Goal: Task Accomplishment & Management: Manage account settings

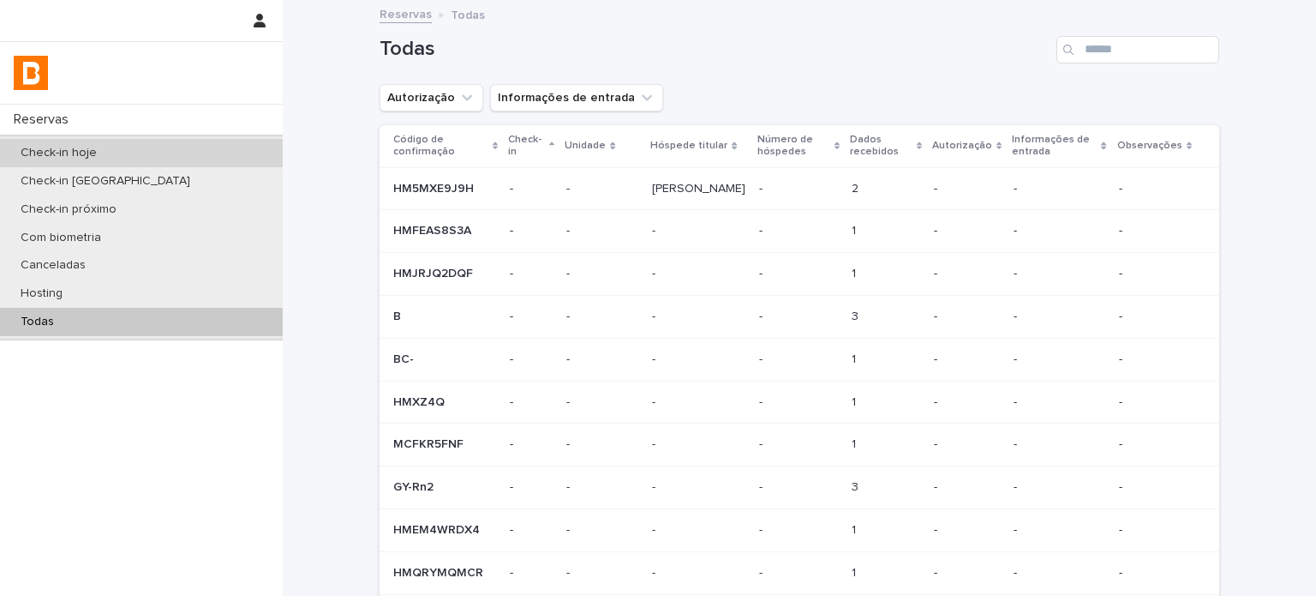
click at [195, 150] on div "Check-in hoje" at bounding box center [141, 153] width 283 height 28
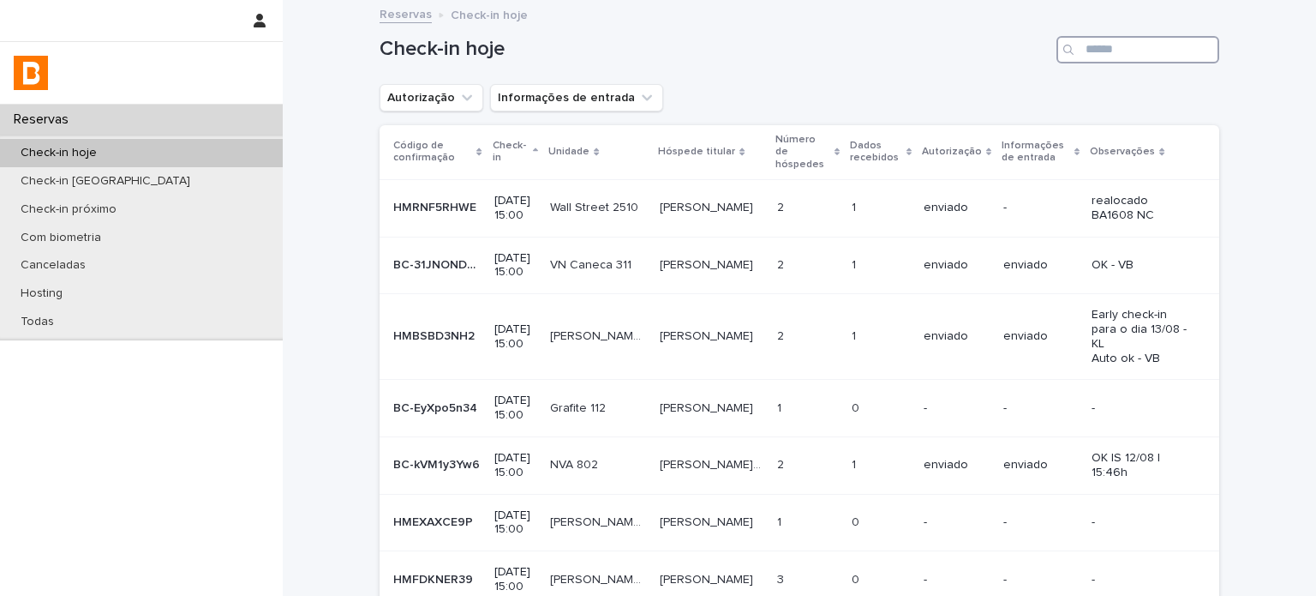
click at [1101, 37] on input "Search" at bounding box center [1138, 49] width 163 height 27
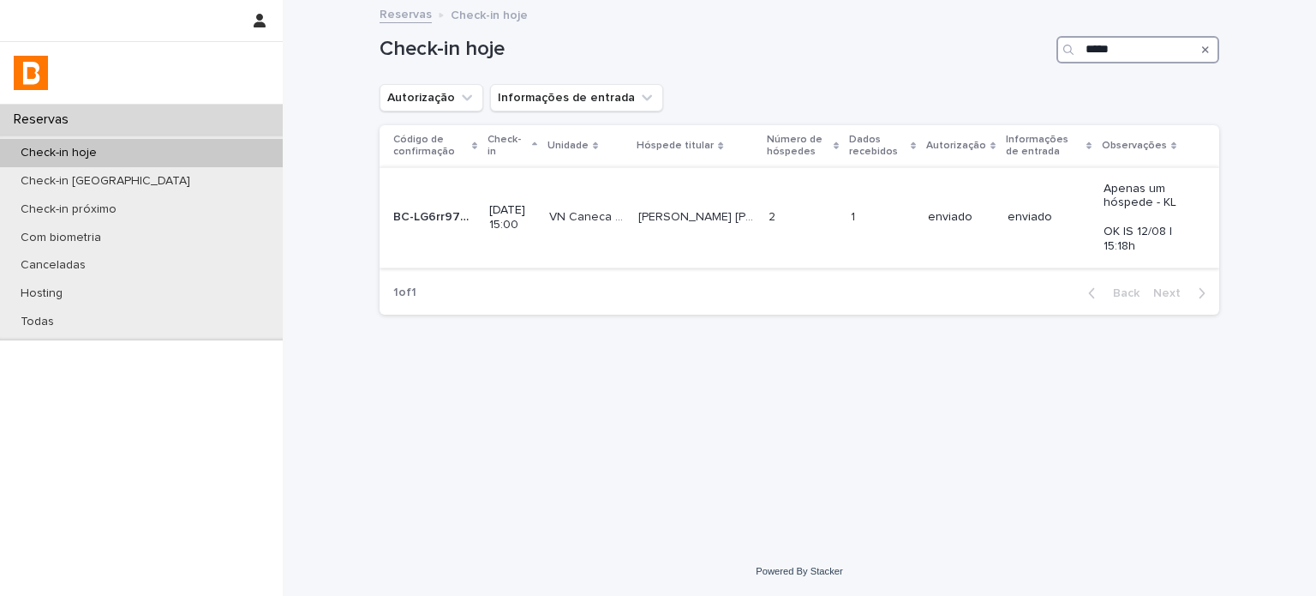
type input "*****"
click at [894, 218] on p at bounding box center [882, 217] width 63 height 15
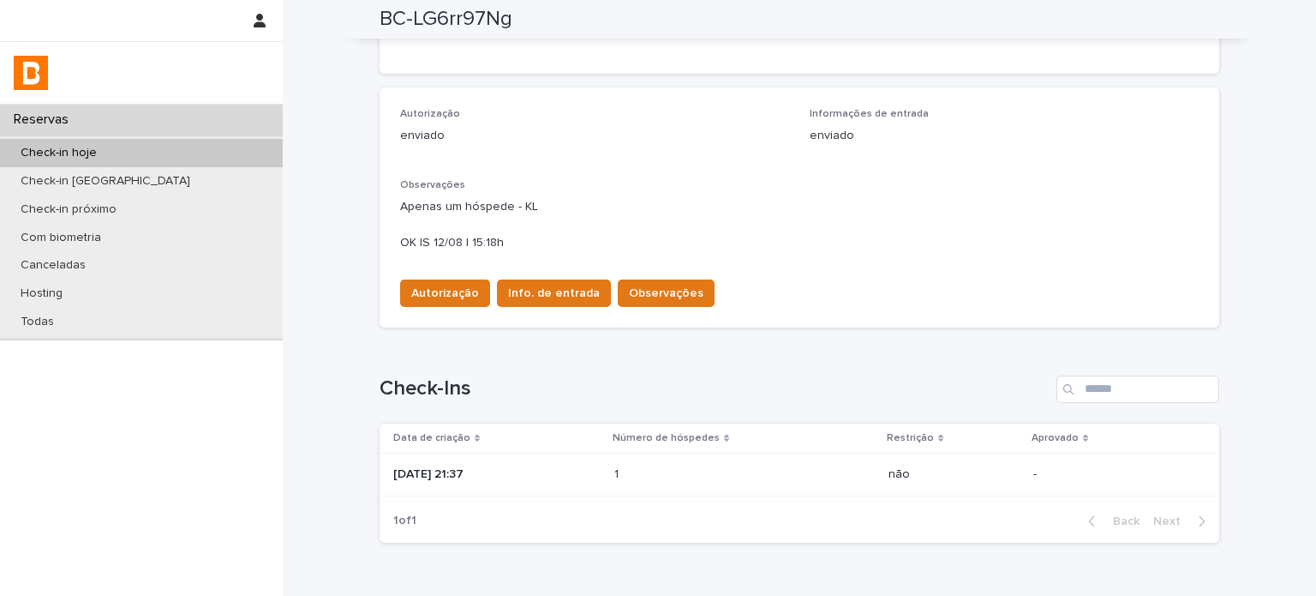
scroll to position [475, 0]
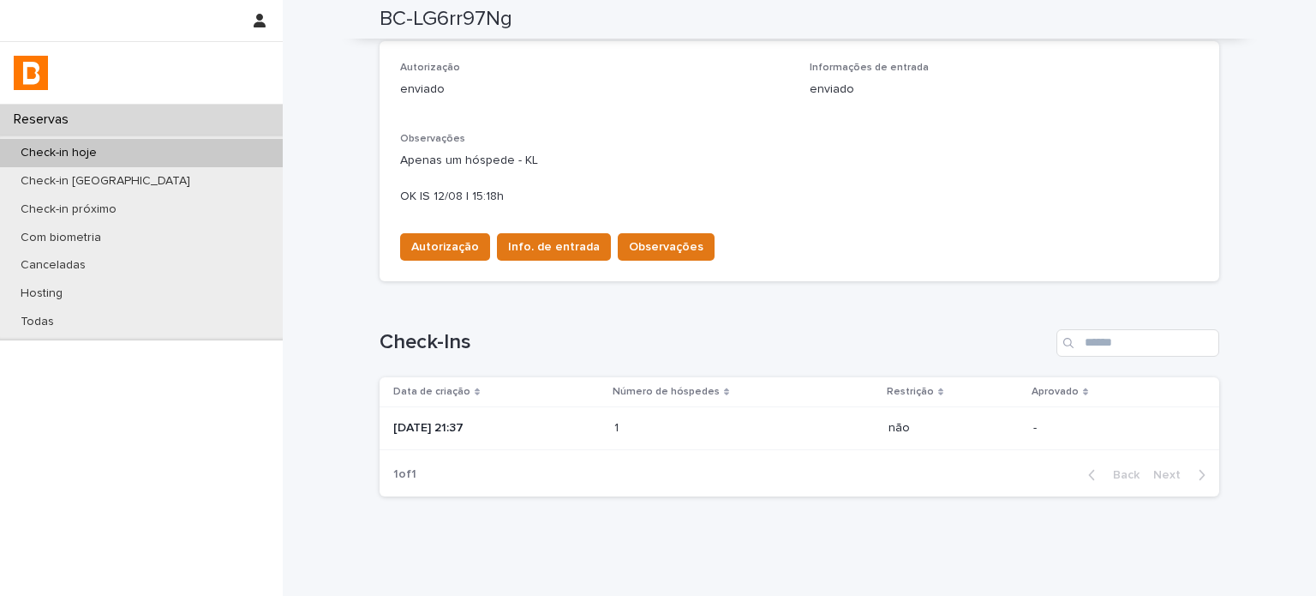
click at [593, 409] on td "[DATE] 21:37" at bounding box center [494, 428] width 228 height 43
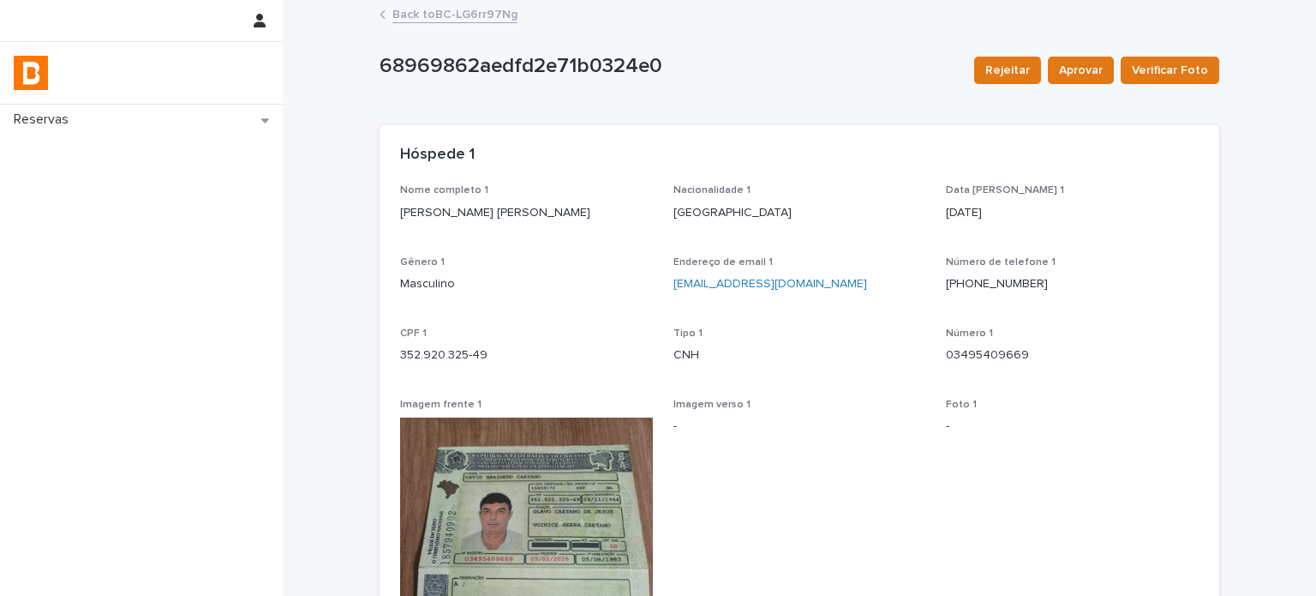
click at [435, 14] on link "Back to [GEOGRAPHIC_DATA]-LG6rr97Ng" at bounding box center [454, 13] width 125 height 20
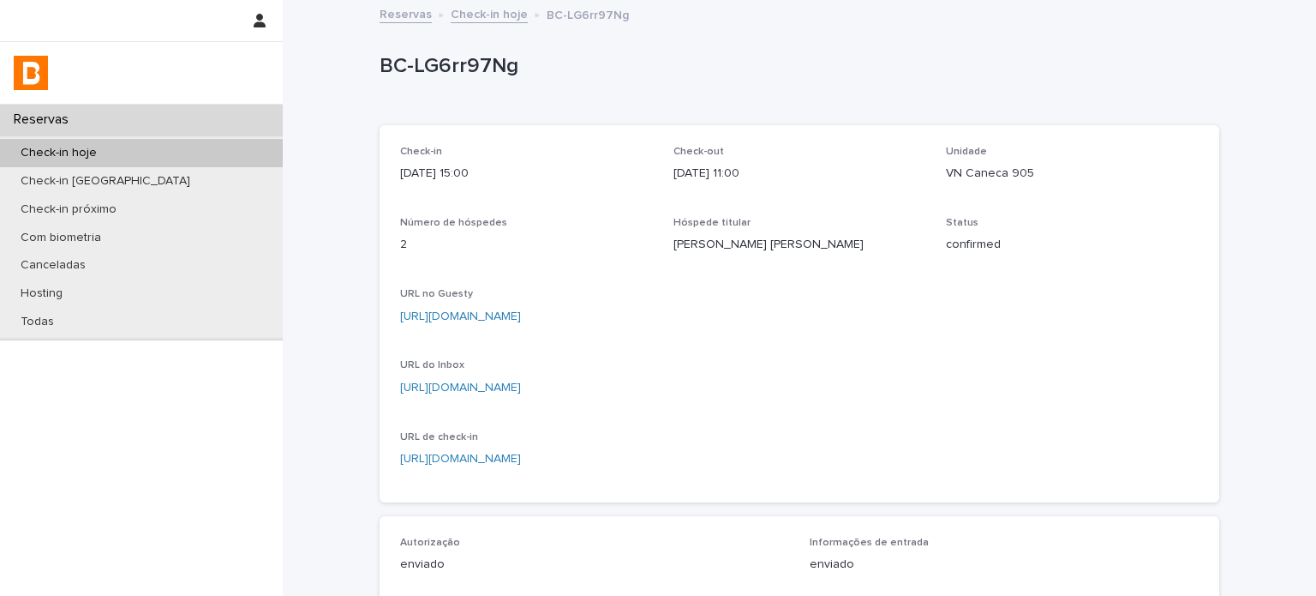
click at [1003, 165] on p "VN Caneca 905" at bounding box center [1072, 174] width 253 height 18
click at [1003, 164] on div "VN Caneca 905" at bounding box center [1072, 171] width 253 height 21
copy p "VN Caneca 905"
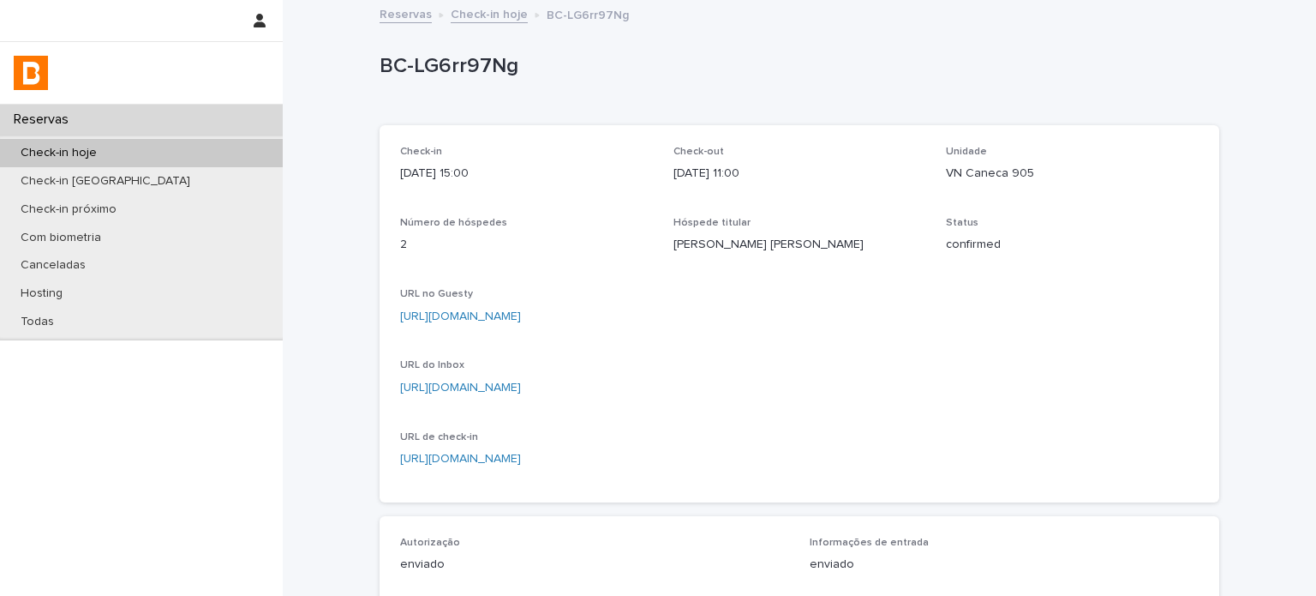
click at [453, 60] on p "BC-LG6rr97Ng" at bounding box center [796, 66] width 833 height 25
click at [453, 61] on p "BC-LG6rr97Ng" at bounding box center [796, 66] width 833 height 25
copy p "BC-LG6rr97Ng"
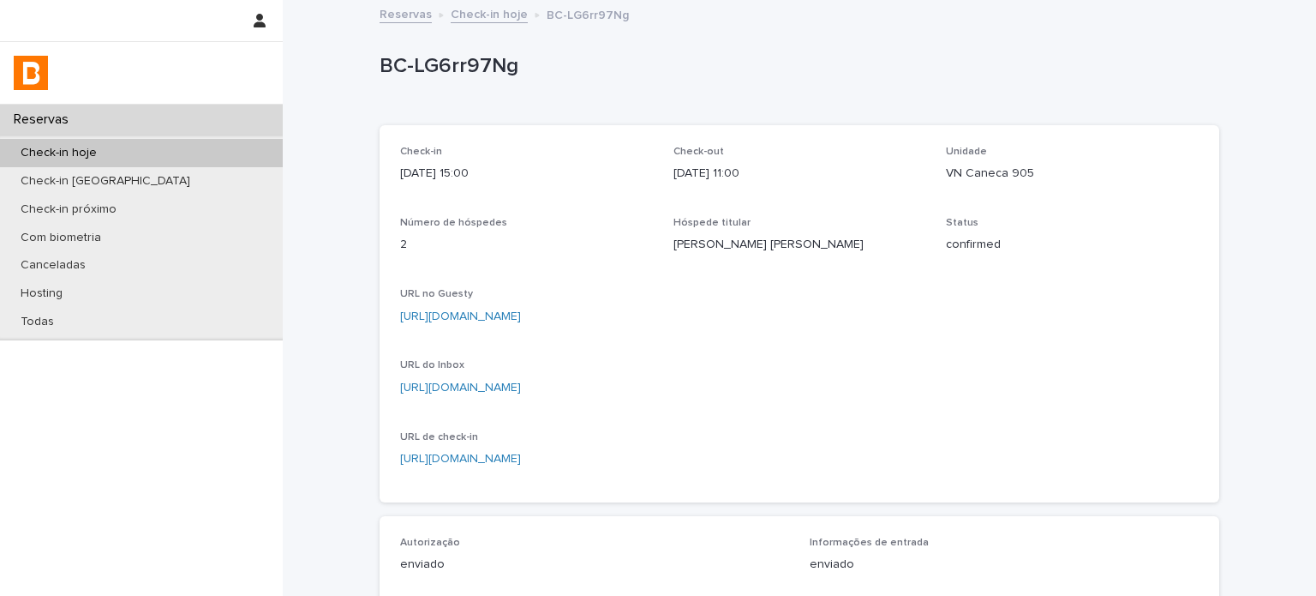
click at [1093, 374] on div "Check-in [DATE] 15:00 Check-out [DATE] 11:00 Unidade VN Caneca 905 Número de hó…" at bounding box center [799, 314] width 799 height 336
click at [195, 330] on div "Todas" at bounding box center [141, 322] width 283 height 28
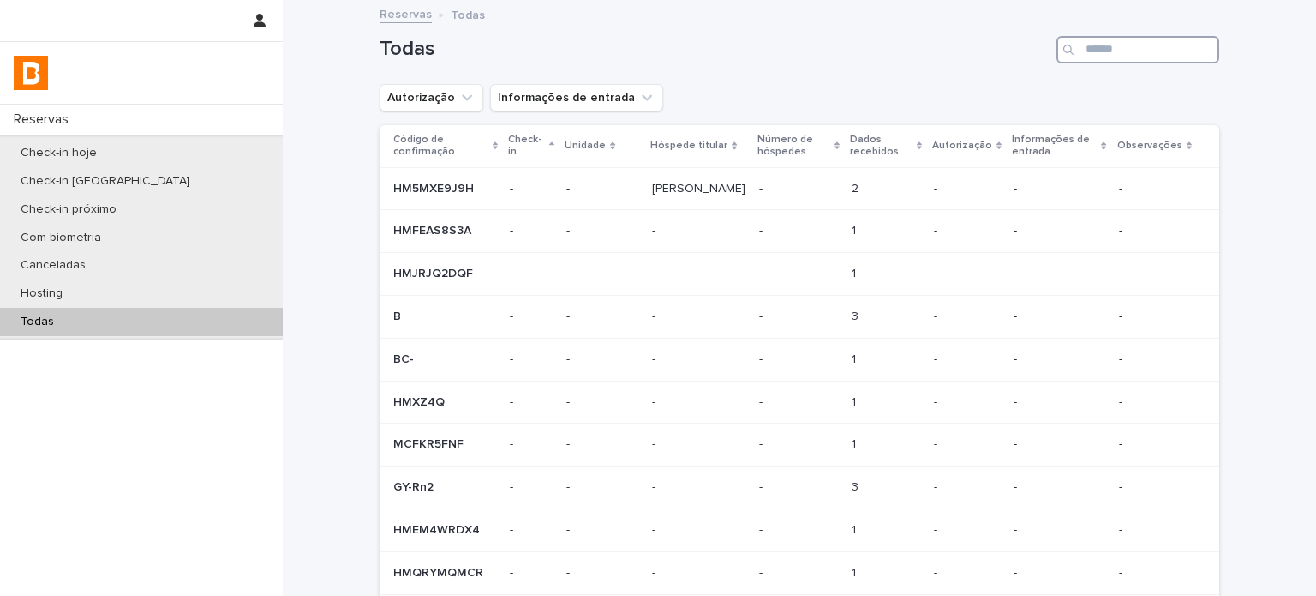
click at [1121, 47] on input "Search" at bounding box center [1138, 49] width 163 height 27
paste input "**********"
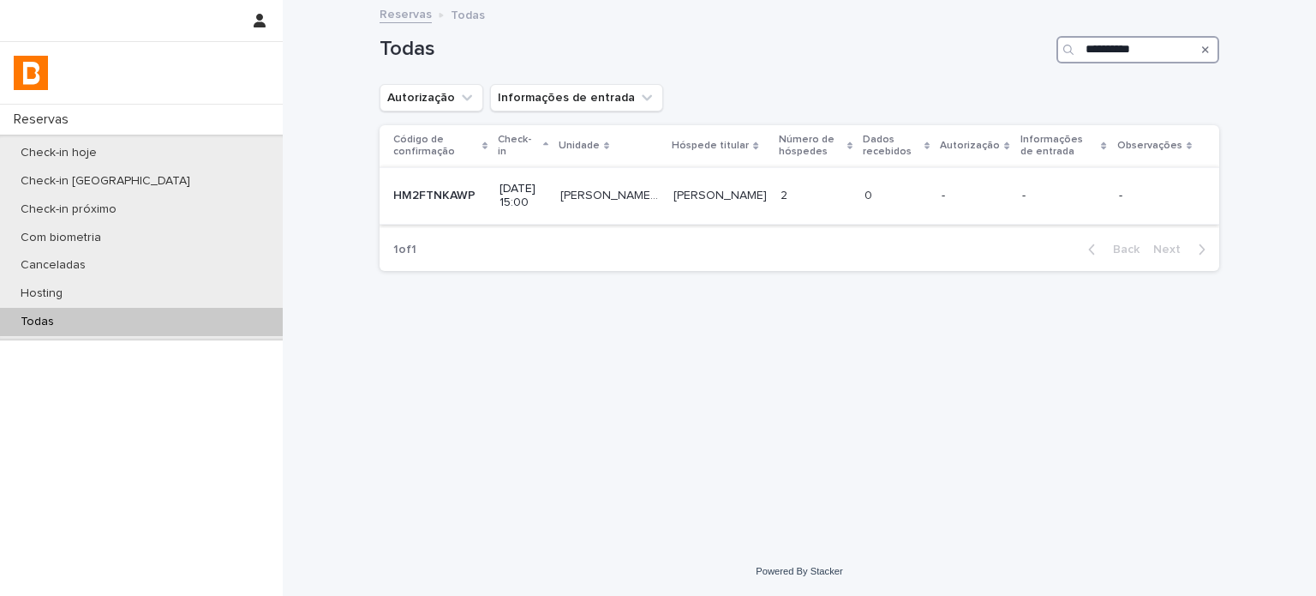
type input "**********"
click at [746, 182] on div "[PERSON_NAME] [PERSON_NAME]" at bounding box center [720, 196] width 93 height 28
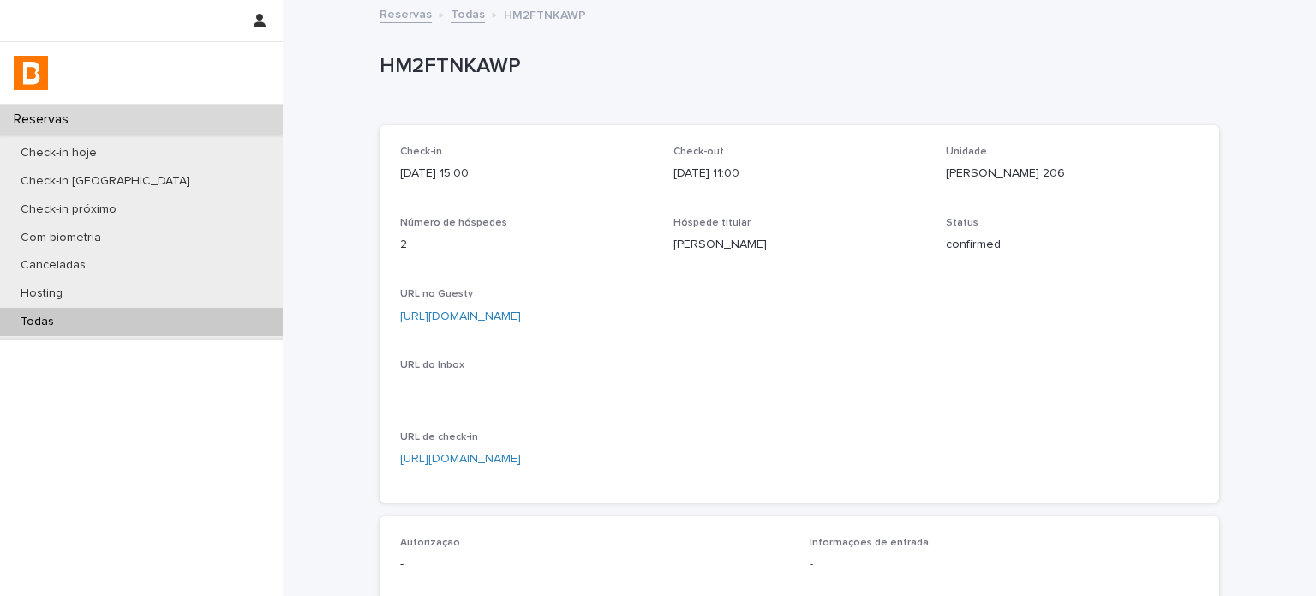
click at [473, 68] on p "HM2FTNKAWP" at bounding box center [796, 66] width 833 height 25
copy p "HM2FTNKAWP"
click at [795, 95] on div "HM2FTNKAWP" at bounding box center [800, 70] width 840 height 69
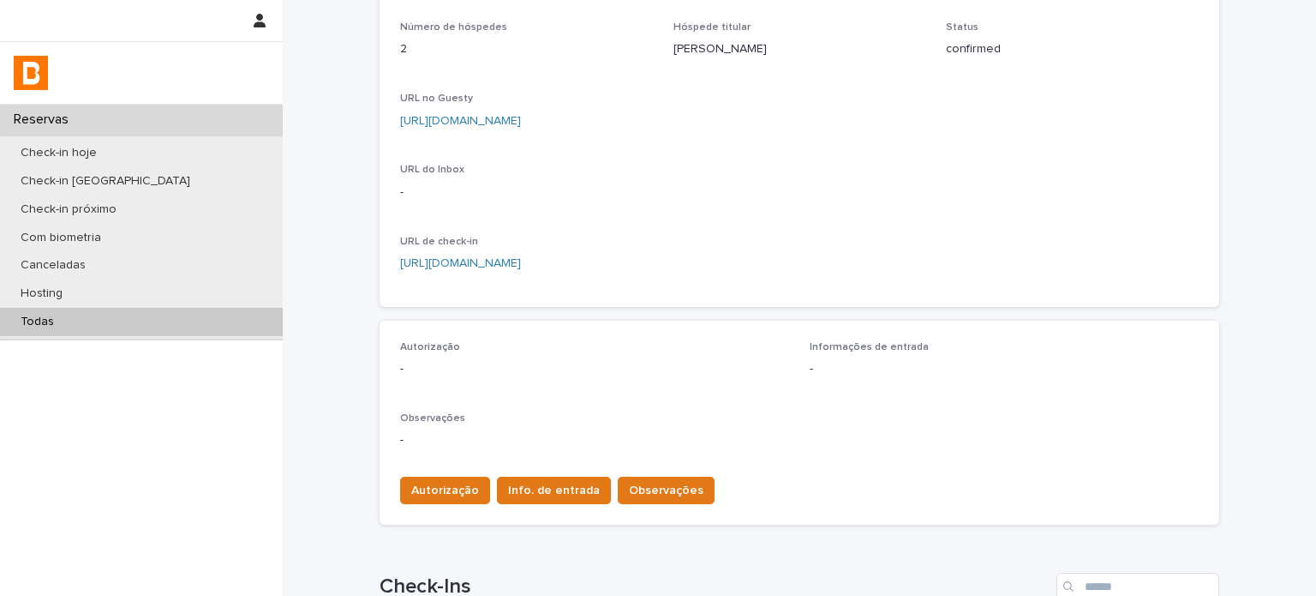
scroll to position [285, 0]
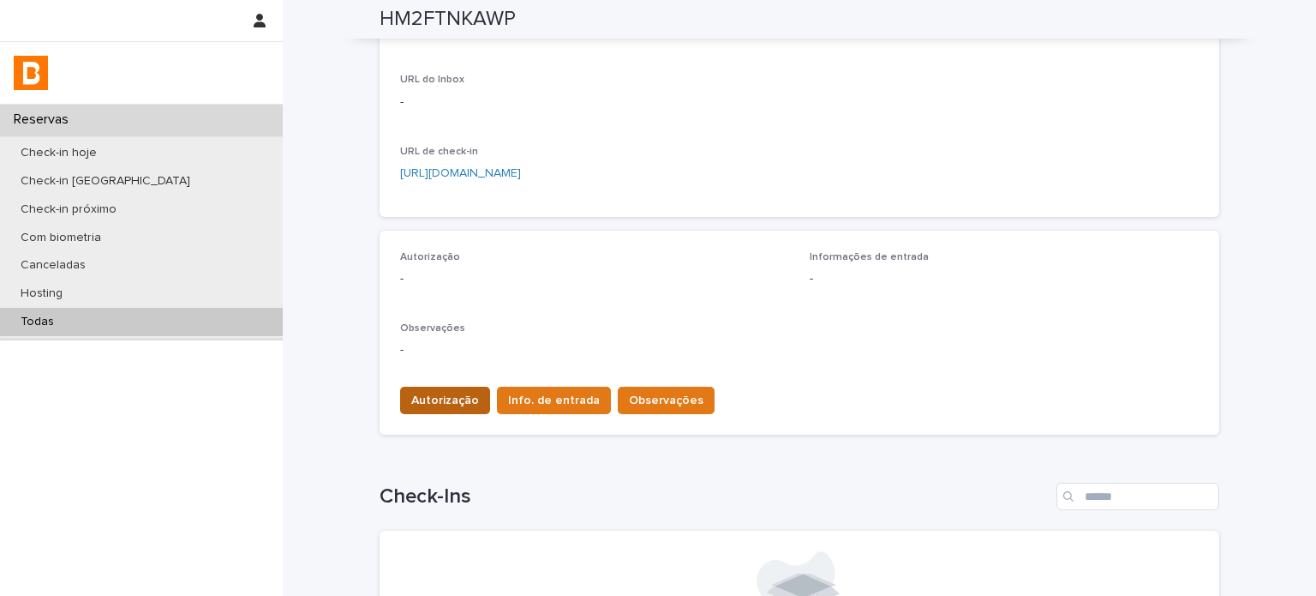
click at [443, 386] on button "Autorização" at bounding box center [445, 399] width 90 height 27
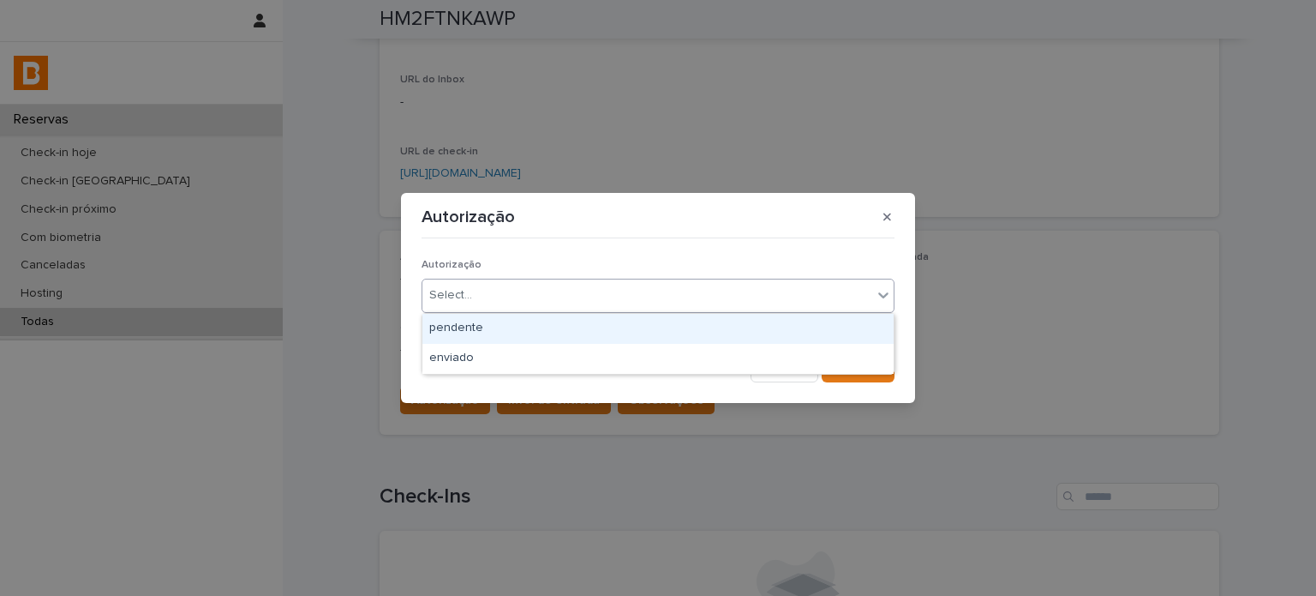
click at [461, 299] on div "Select..." at bounding box center [450, 295] width 43 height 18
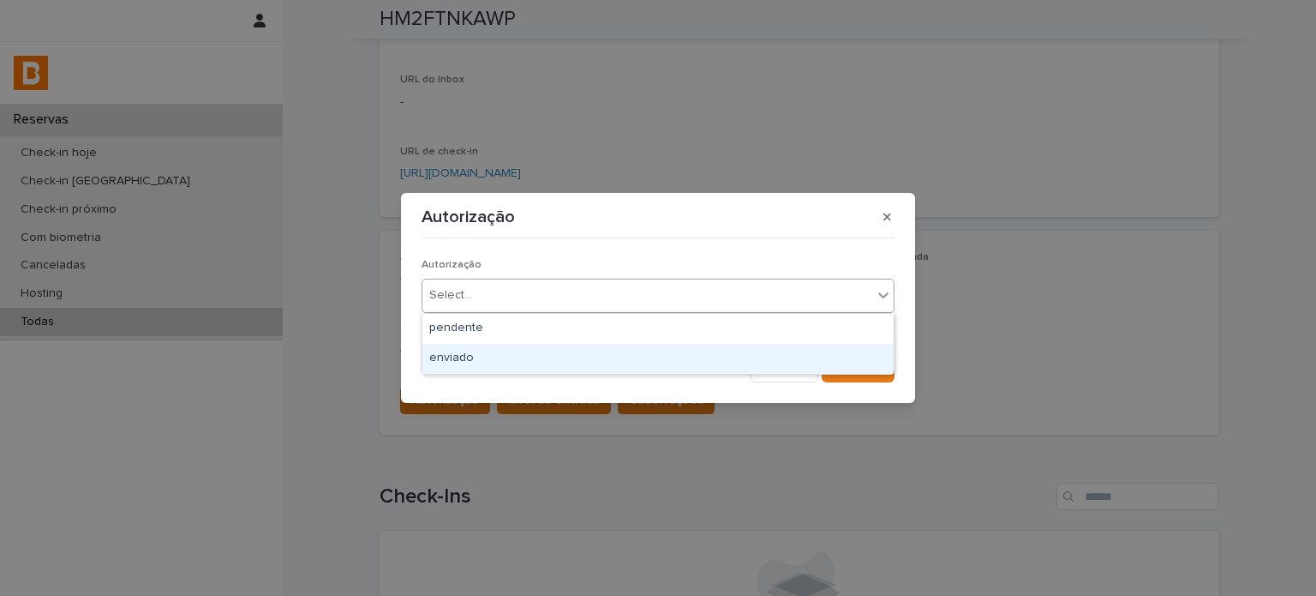
click at [457, 371] on div "enviado" at bounding box center [657, 359] width 471 height 30
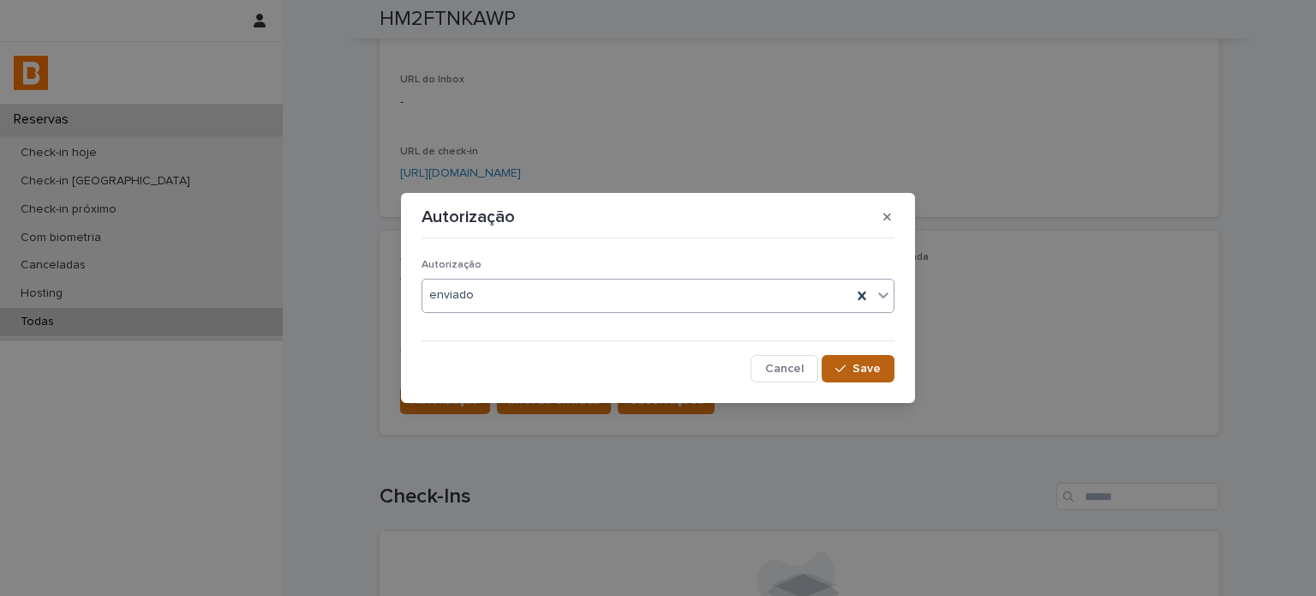
click at [865, 358] on button "Save" at bounding box center [858, 368] width 73 height 27
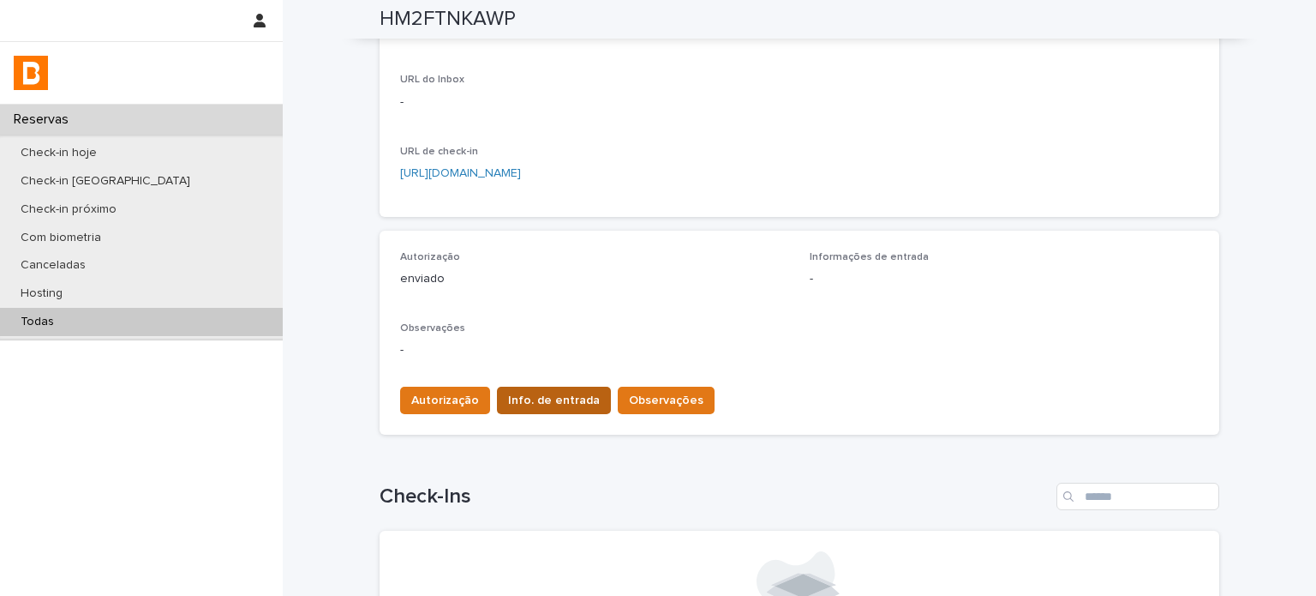
click at [527, 400] on span "Info. de entrada" at bounding box center [554, 400] width 92 height 17
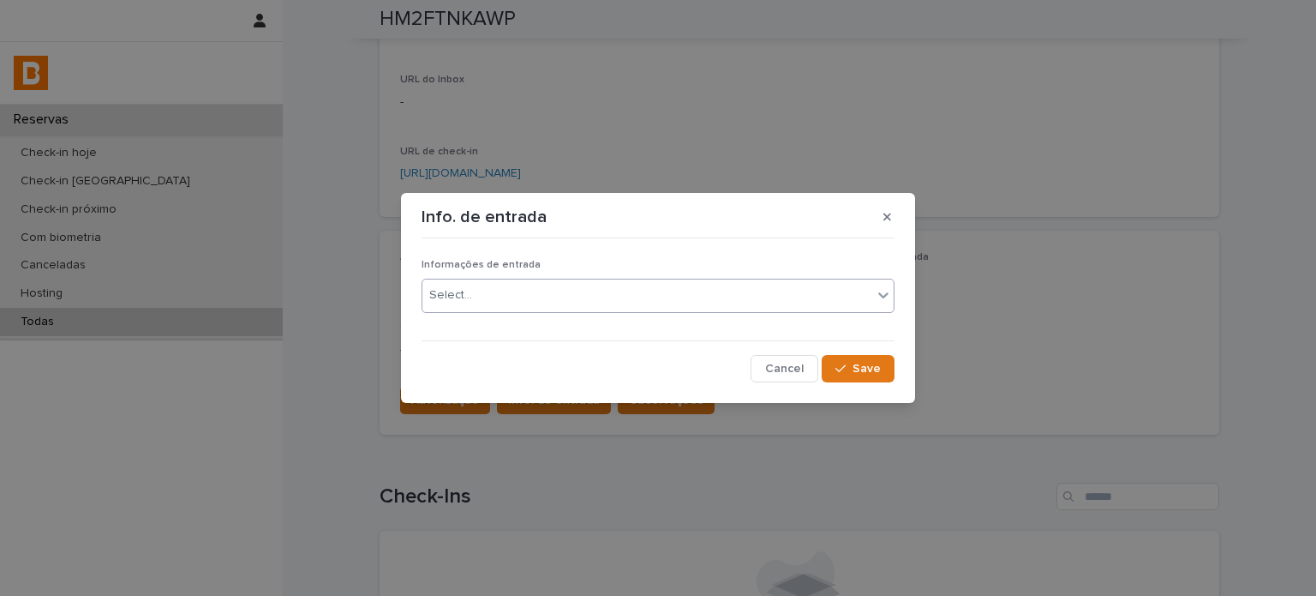
click at [593, 305] on div "Select..." at bounding box center [647, 295] width 450 height 28
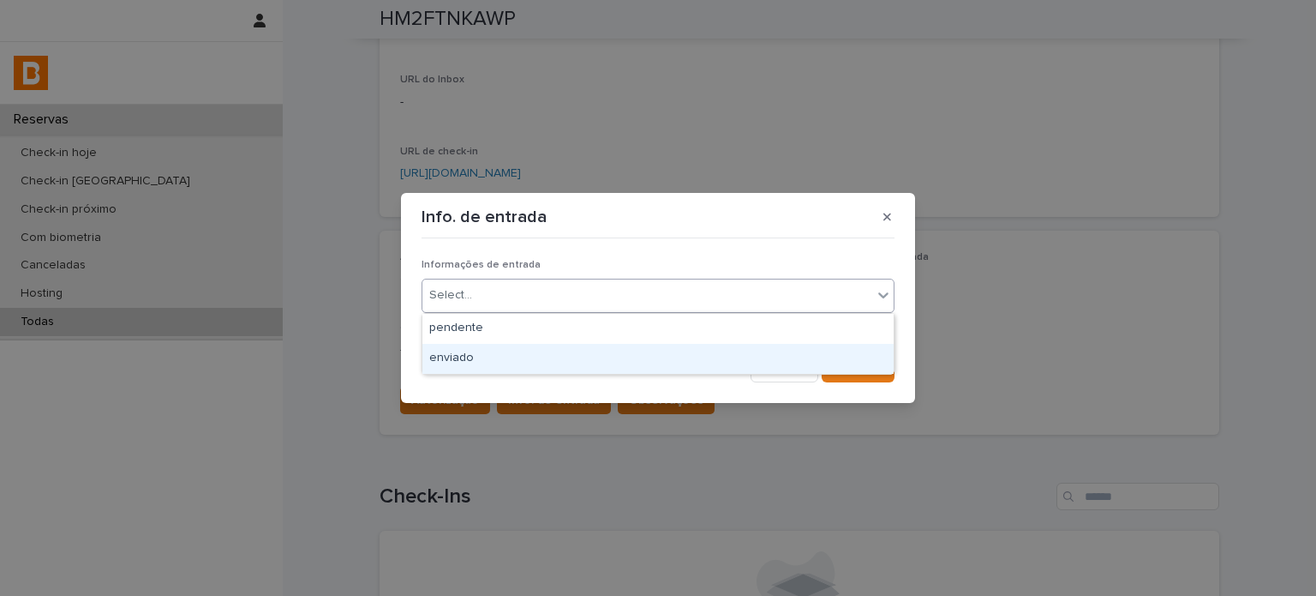
click at [584, 358] on div "enviado" at bounding box center [657, 359] width 471 height 30
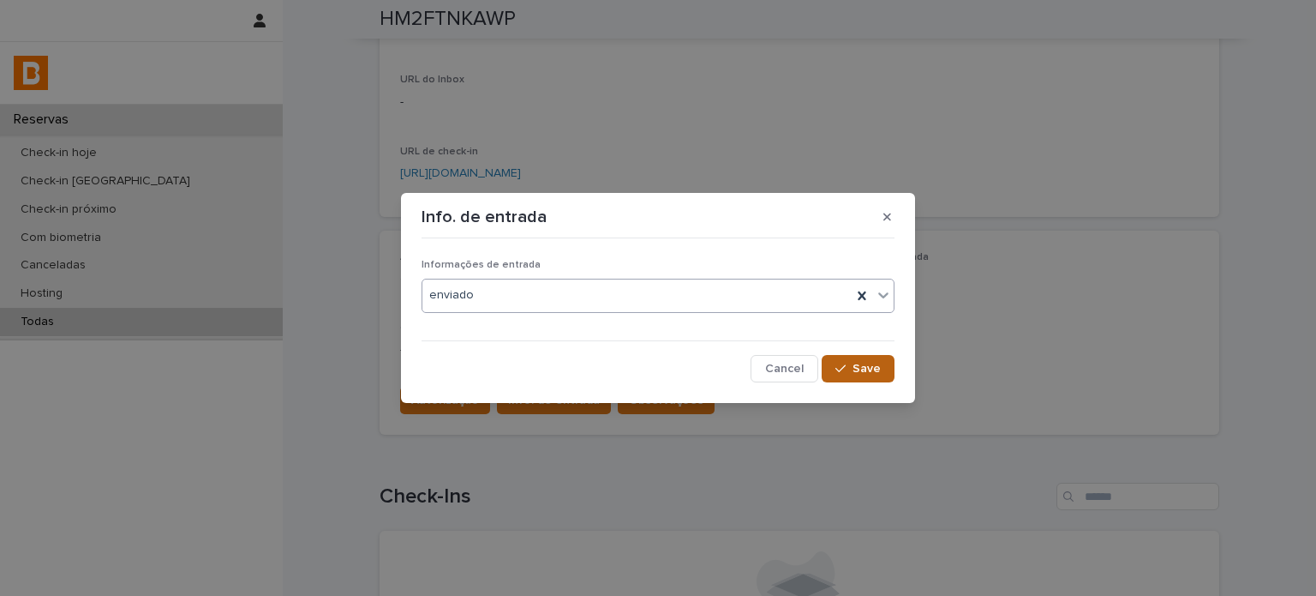
click at [860, 362] on button "Save" at bounding box center [858, 368] width 73 height 27
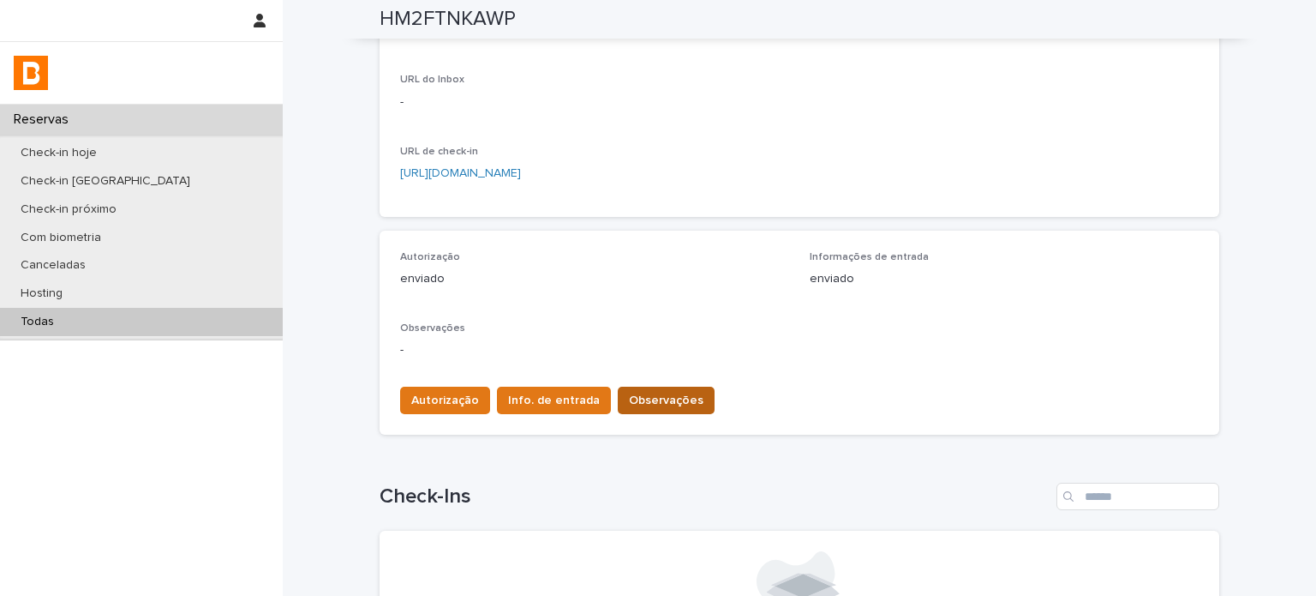
click at [668, 388] on button "Observações" at bounding box center [666, 399] width 97 height 27
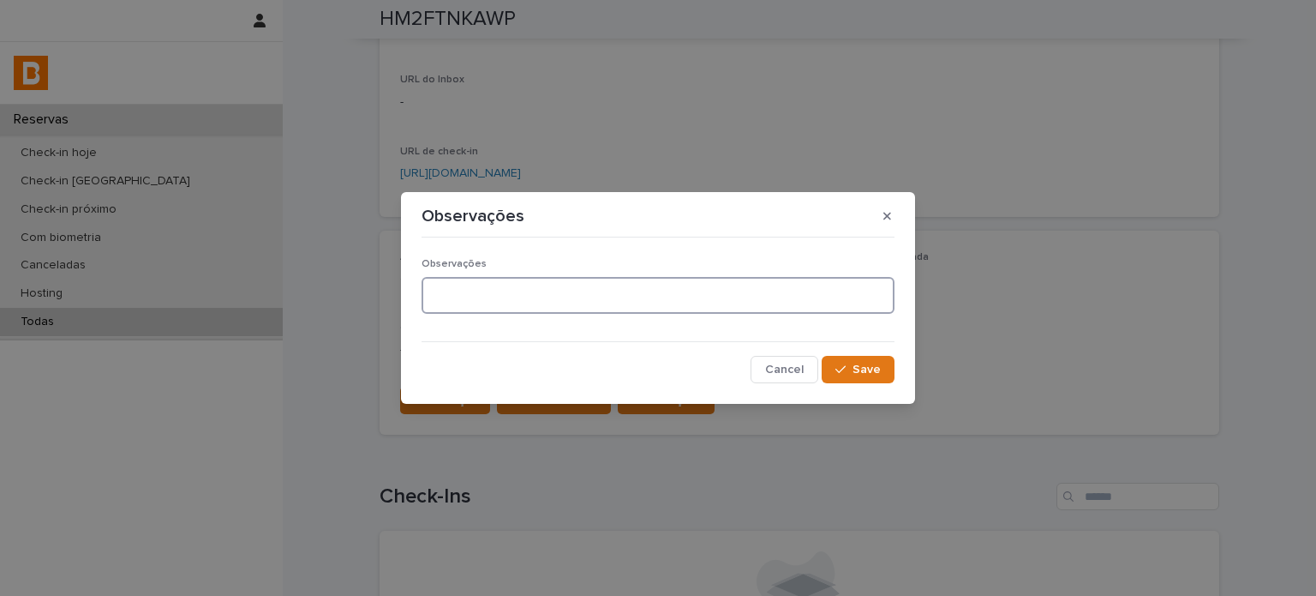
click at [652, 305] on textarea at bounding box center [658, 295] width 473 height 37
click at [463, 291] on textarea "**********" at bounding box center [658, 295] width 473 height 37
type textarea "**********"
click at [857, 365] on span "Save" at bounding box center [867, 369] width 28 height 12
